Goal: Transaction & Acquisition: Download file/media

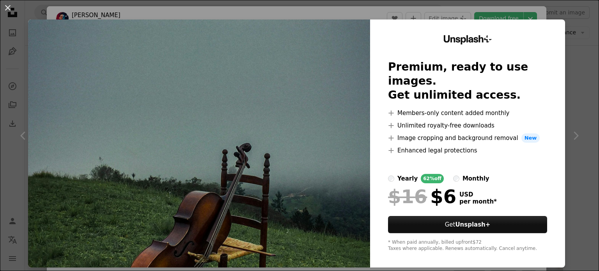
scroll to position [78, 0]
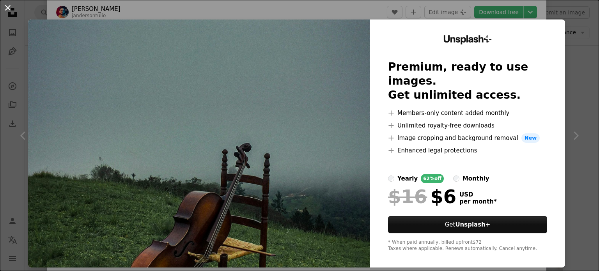
click at [6, 6] on button "An X shape" at bounding box center [7, 7] width 9 height 9
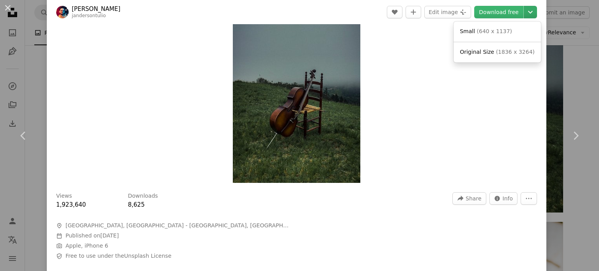
click at [524, 14] on icon "Chevron down" at bounding box center [530, 11] width 12 height 9
click at [474, 34] on span "Small ( 640 x 1137 )" at bounding box center [486, 32] width 52 height 8
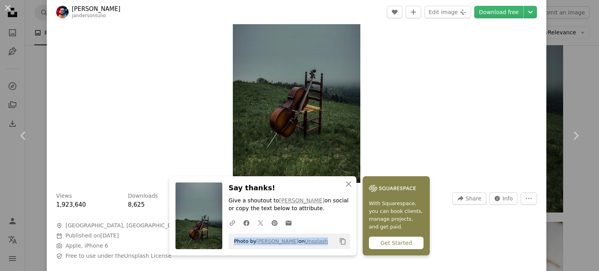
drag, startPoint x: 319, startPoint y: 240, endPoint x: 228, endPoint y: 243, distance: 90.5
click at [228, 243] on div "Photo by [PERSON_NAME] on Unsplash Copy content" at bounding box center [289, 242] width 122 height 16
copy span "Photo by [PERSON_NAME] on Unsplash"
